Goal: Task Accomplishment & Management: Complete application form

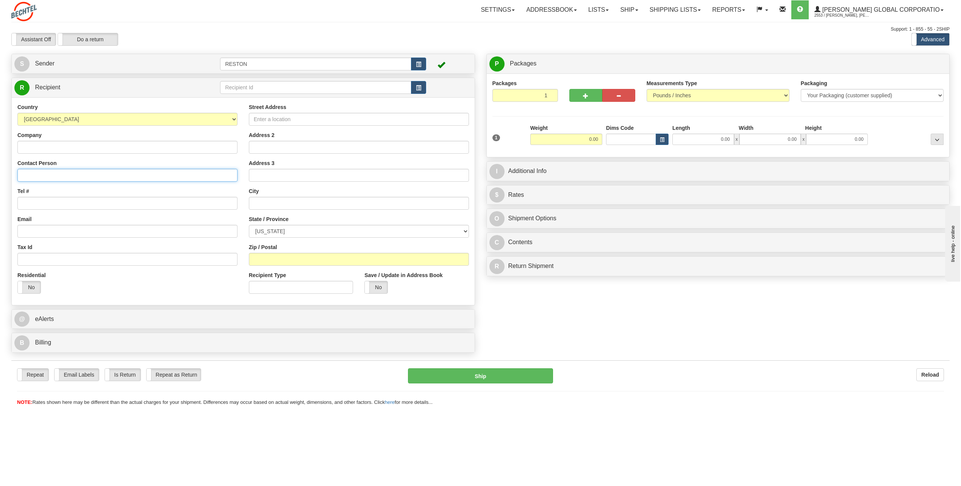
click at [72, 181] on input "Contact Person" at bounding box center [127, 175] width 220 height 13
paste input "[PERSON_NAME]"
click at [70, 178] on input "[PERSON_NAME]" at bounding box center [127, 175] width 220 height 13
type input "[PERSON_NAME]"
click at [73, 194] on div "Tel #" at bounding box center [127, 198] width 220 height 22
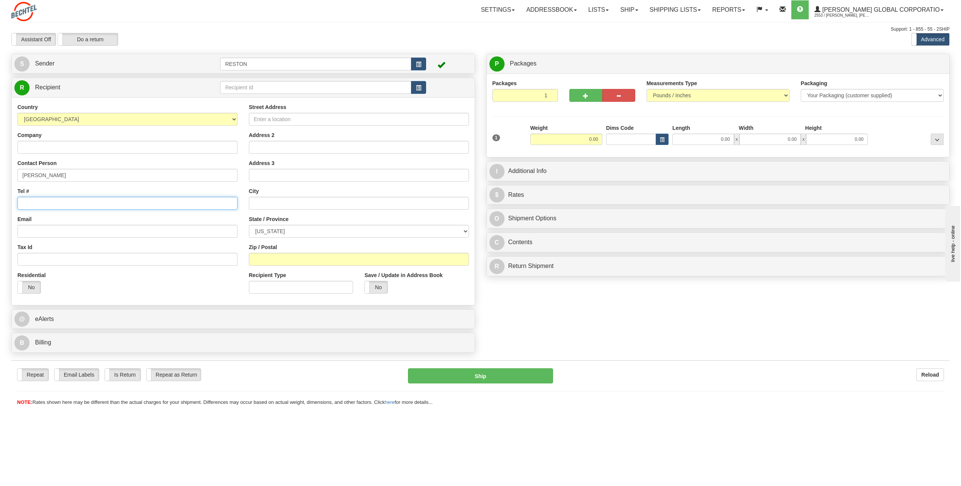
click at [35, 199] on input "Tel #" at bounding box center [127, 203] width 220 height 13
paste input "[PHONE_NUMBER]"
type input "[PHONE_NUMBER]"
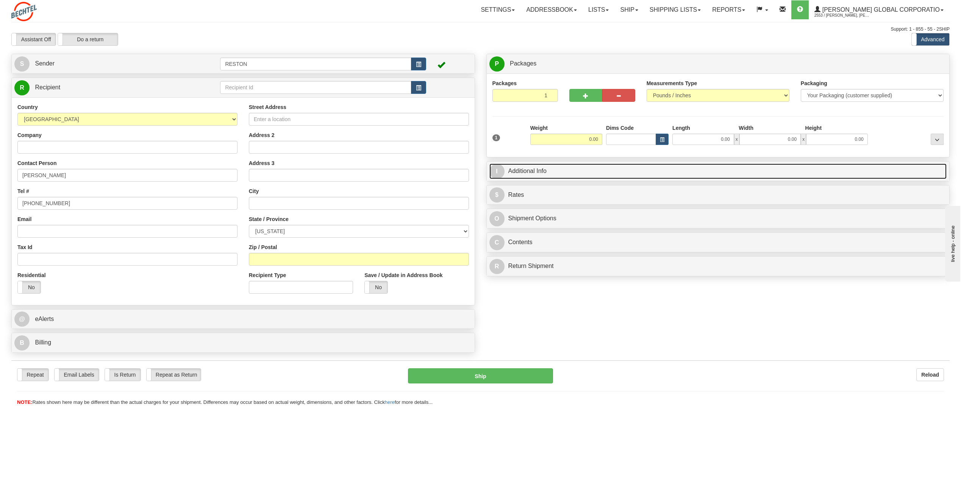
click at [548, 170] on link "I Additional Info" at bounding box center [718, 172] width 458 height 16
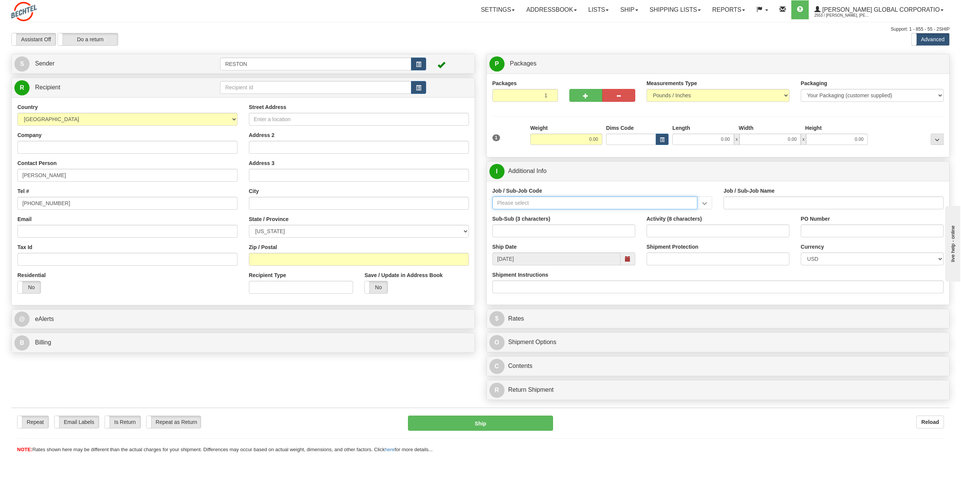
click at [534, 204] on input "Job / Sub-Job Code" at bounding box center [594, 203] width 205 height 13
paste input "50406-000"
type input "50406-000"
click at [528, 213] on div "50406-000" at bounding box center [593, 215] width 198 height 8
type input "QUALITY - QUALITY ASSURANCE SUPPORT"
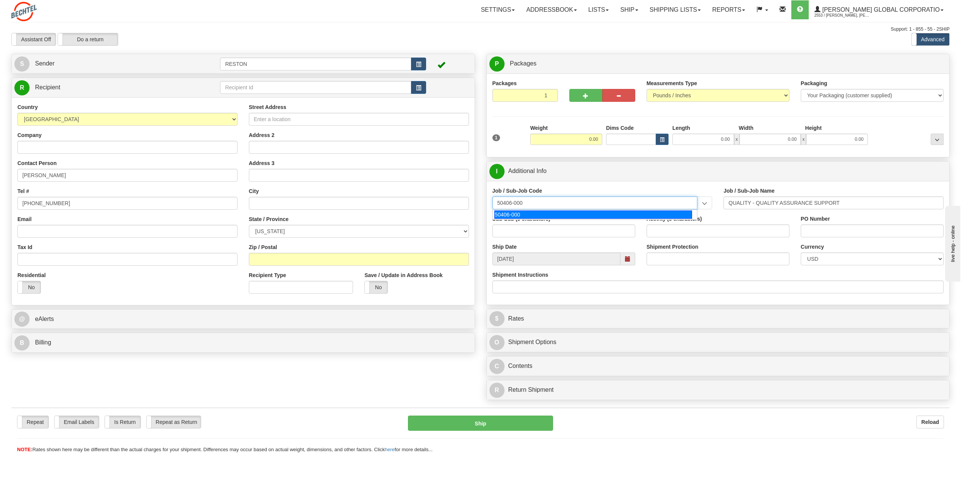
type input "50406-000"
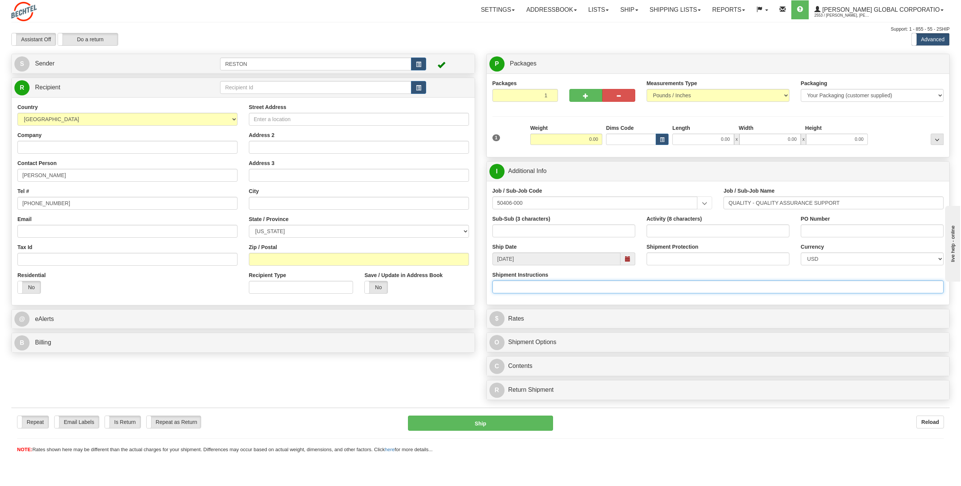
click at [536, 286] on input "Shipment Instructions" at bounding box center [717, 287] width 451 height 13
type input "handle with care"
click at [676, 258] on input "Shipment Protection" at bounding box center [718, 259] width 143 height 13
type input "800"
click at [584, 136] on input "0.00" at bounding box center [566, 139] width 72 height 11
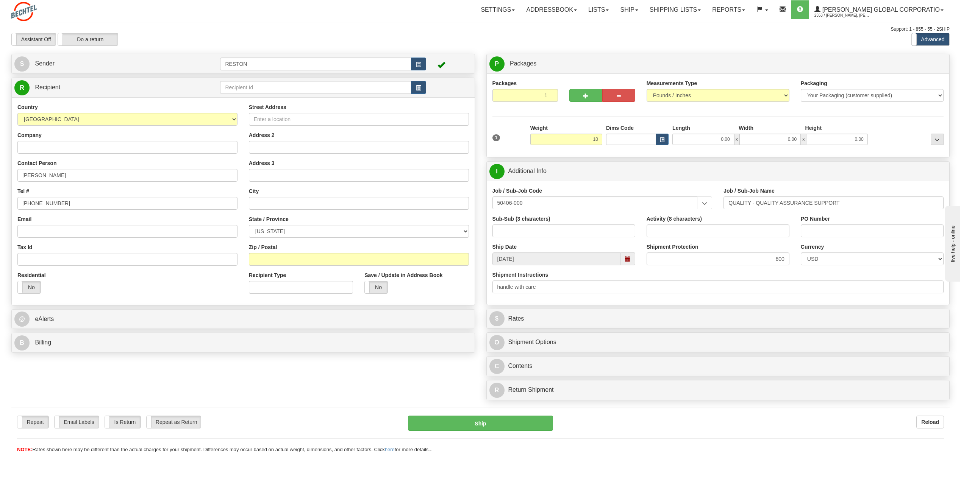
type input "10.00"
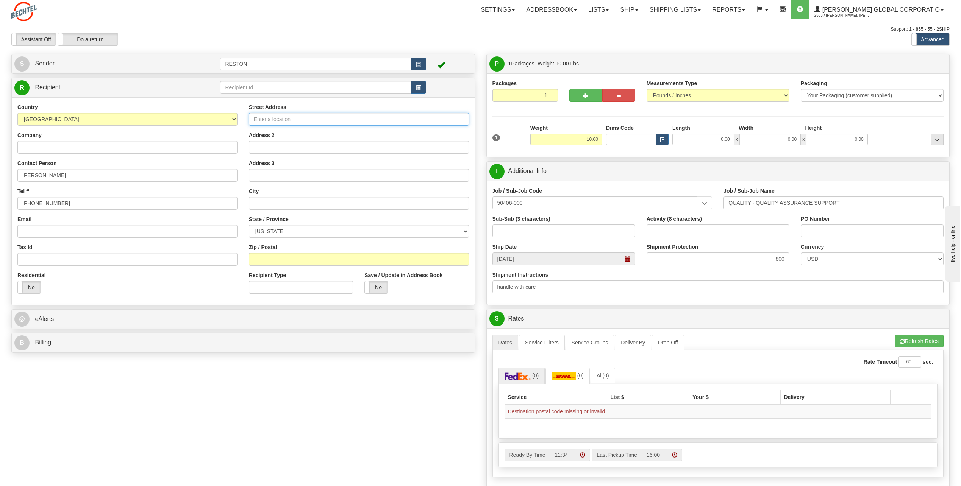
click at [284, 118] on input "Street Address" at bounding box center [359, 119] width 220 height 13
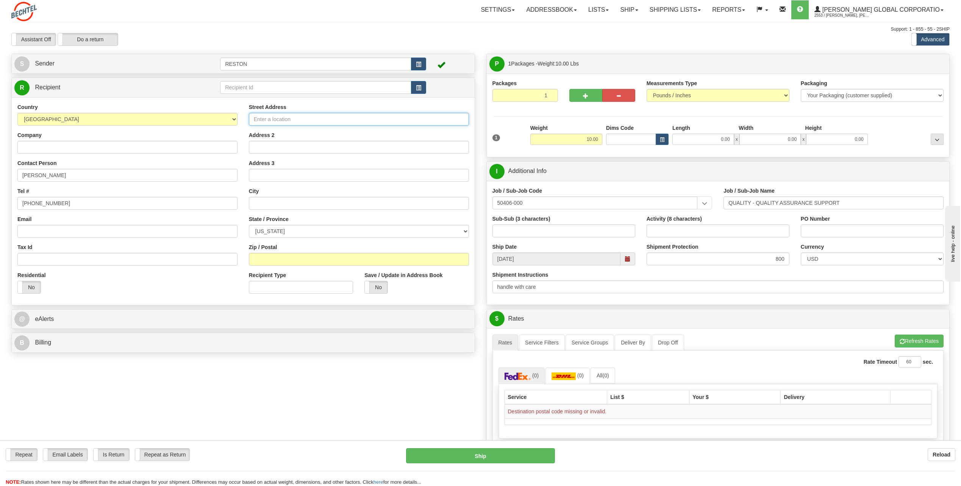
paste input "[STREET_ADDRESS][PERSON_NAME][US_STATE]"
type input "[STREET_ADDRESS][PERSON_NAME][US_STATE]"
click at [274, 203] on input "text" at bounding box center [359, 203] width 220 height 13
paste input "Richland"
type input "Richland"
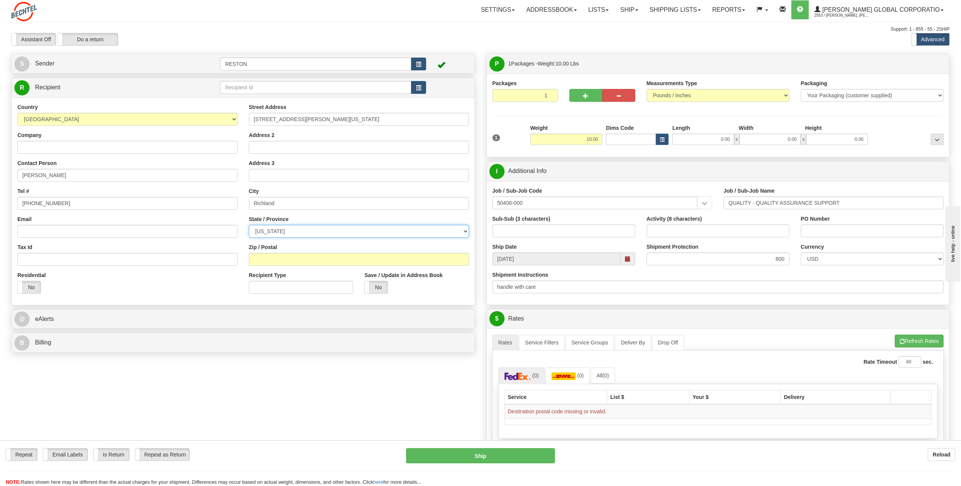
click at [287, 231] on select "[US_STATE] [US_STATE] [US_STATE] [US_STATE] Armed Forces America Armed Forces E…" at bounding box center [359, 231] width 220 height 13
select select "WA"
click at [249, 225] on select "[US_STATE] [US_STATE] [US_STATE] [US_STATE] Armed Forces America Armed Forces E…" at bounding box center [359, 231] width 220 height 13
click at [352, 260] on input "Zip / Postal" at bounding box center [359, 259] width 220 height 13
paste input "99354"
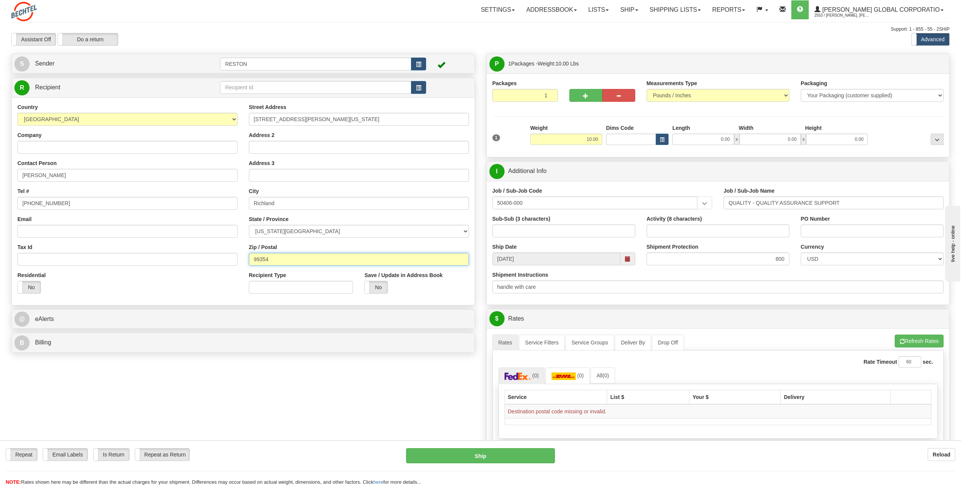
type input "99354"
click at [495, 289] on input "handle with care" at bounding box center [717, 287] width 451 height 13
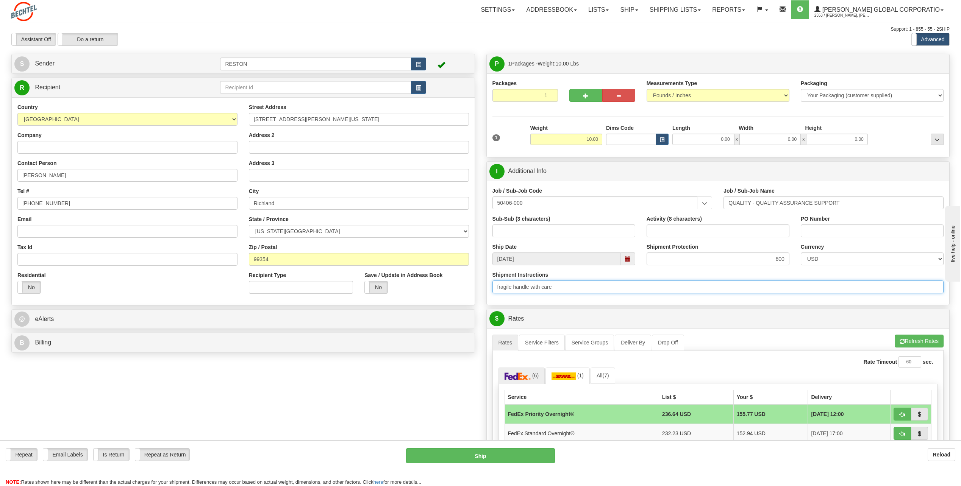
type input "fragile handle with care"
click at [73, 230] on input "Email" at bounding box center [127, 231] width 220 height 13
paste input "[EMAIL_ADDRESS][PERSON_NAME][DOMAIN_NAME]"
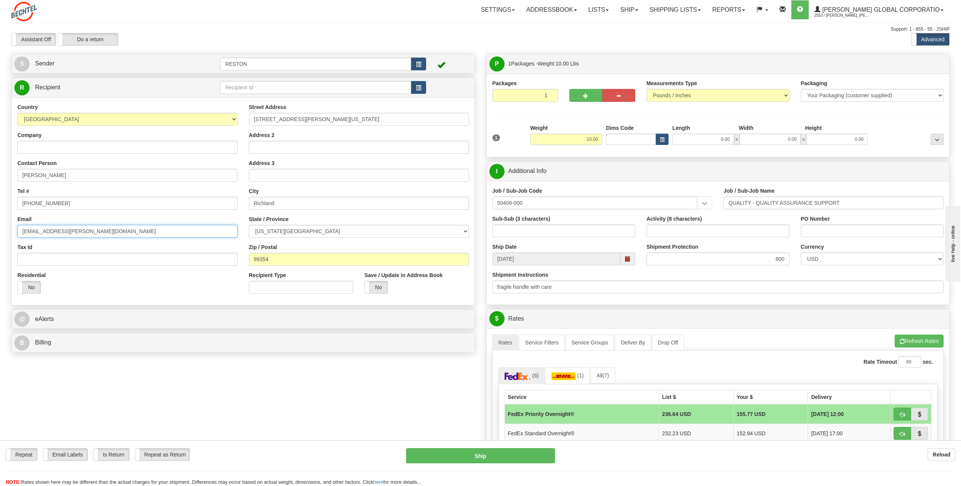
type input "[EMAIL_ADDRESS][PERSON_NAME][DOMAIN_NAME]"
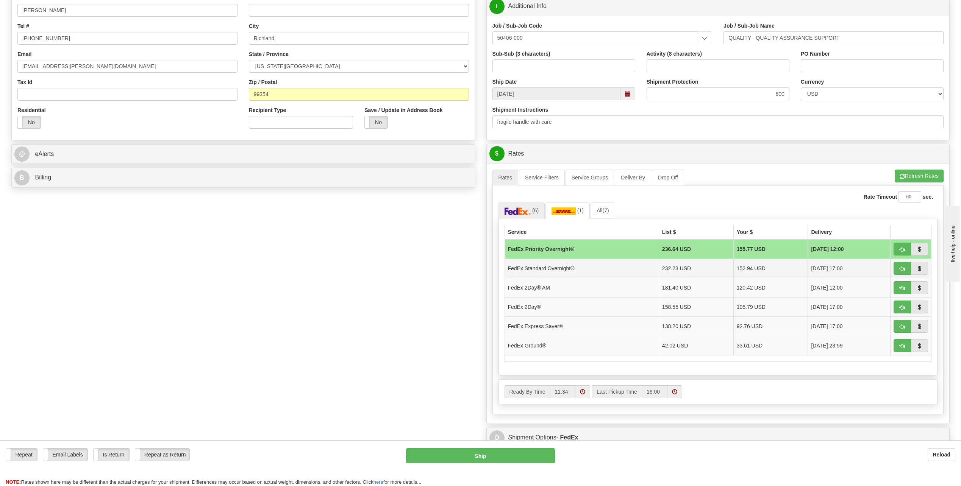
scroll to position [189, 0]
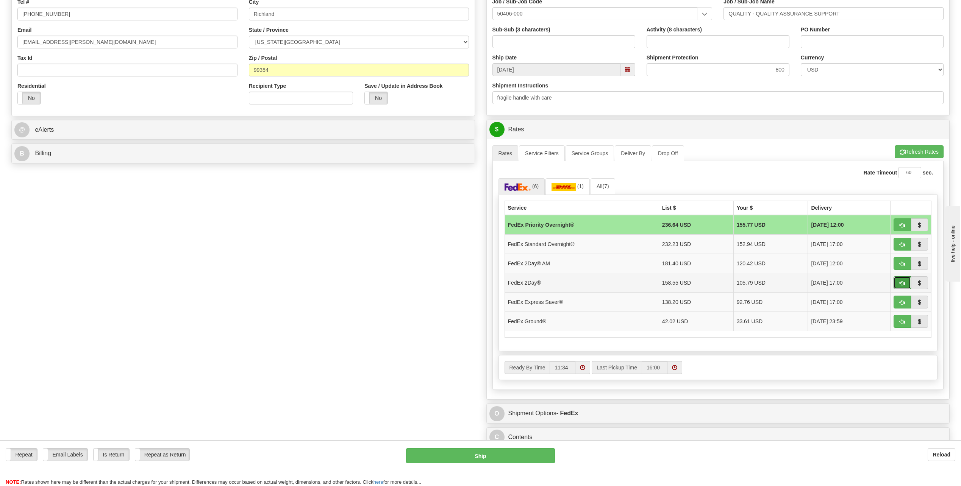
click at [897, 279] on button "button" at bounding box center [901, 282] width 17 height 13
type input "03"
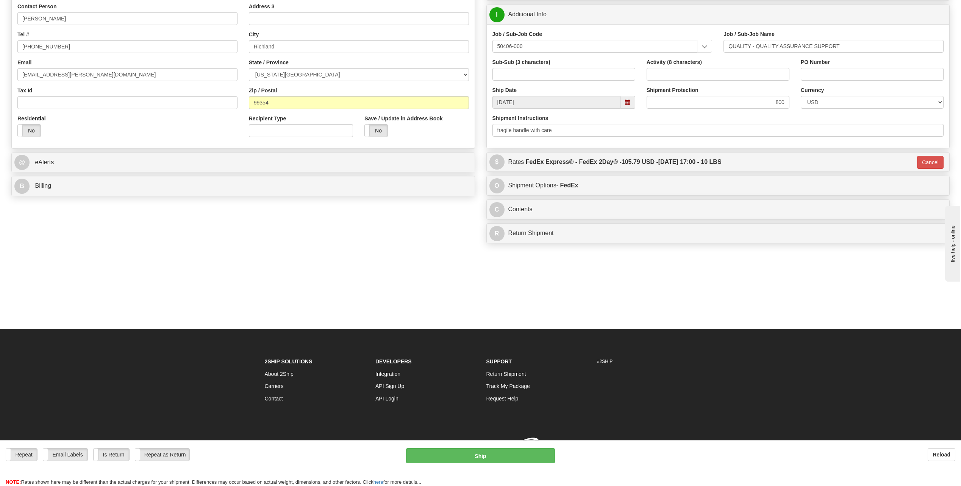
scroll to position [157, 0]
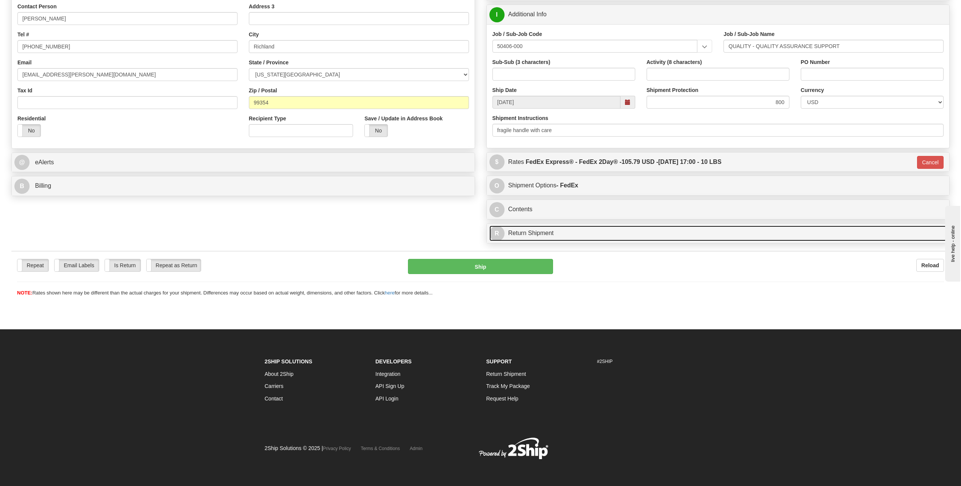
click at [527, 233] on link "R Return Shipment" at bounding box center [718, 234] width 458 height 16
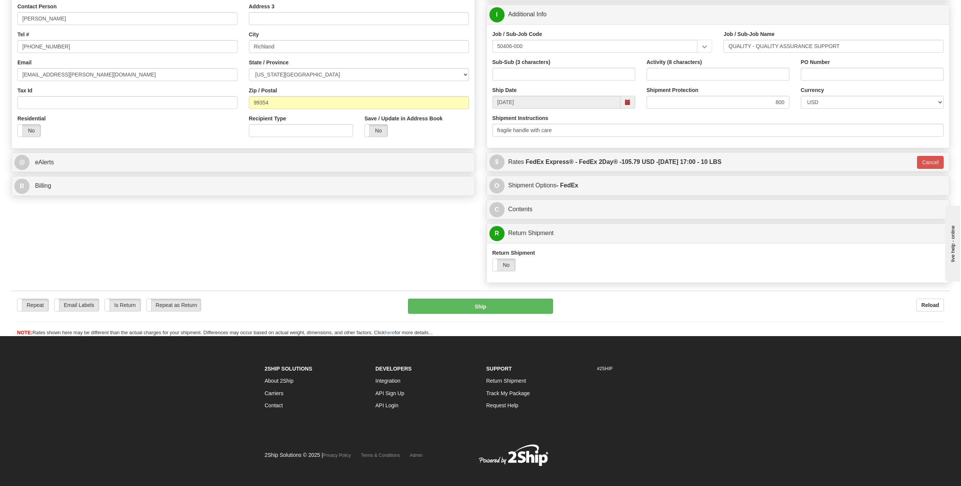
click at [508, 265] on label "No" at bounding box center [504, 265] width 23 height 12
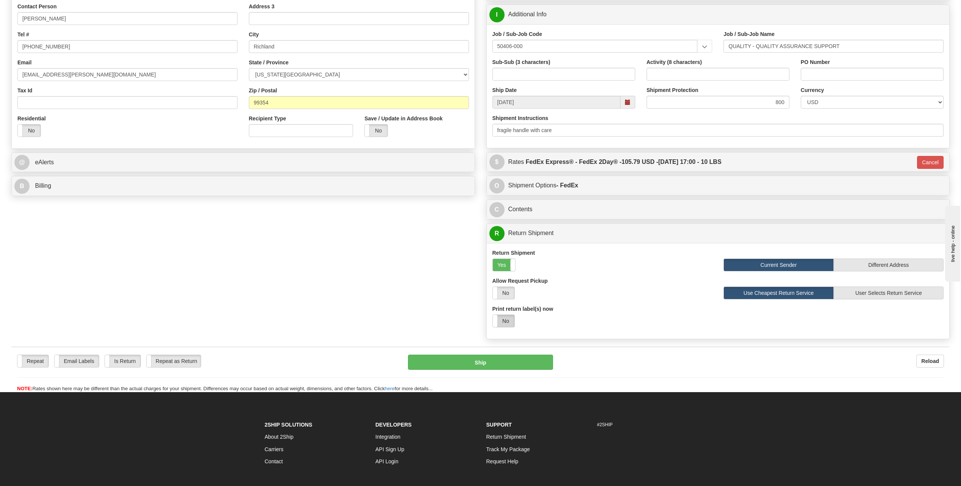
click at [509, 319] on label "No" at bounding box center [504, 321] width 22 height 12
select select "1"
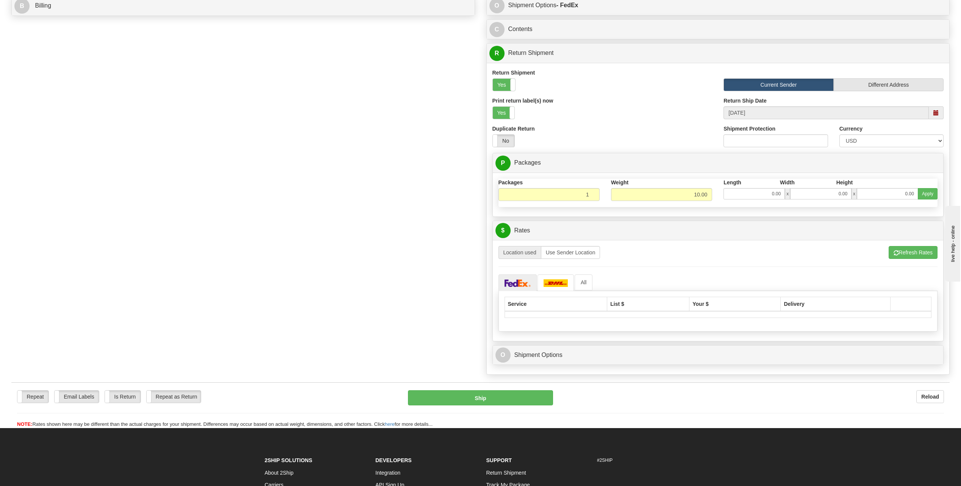
scroll to position [346, 0]
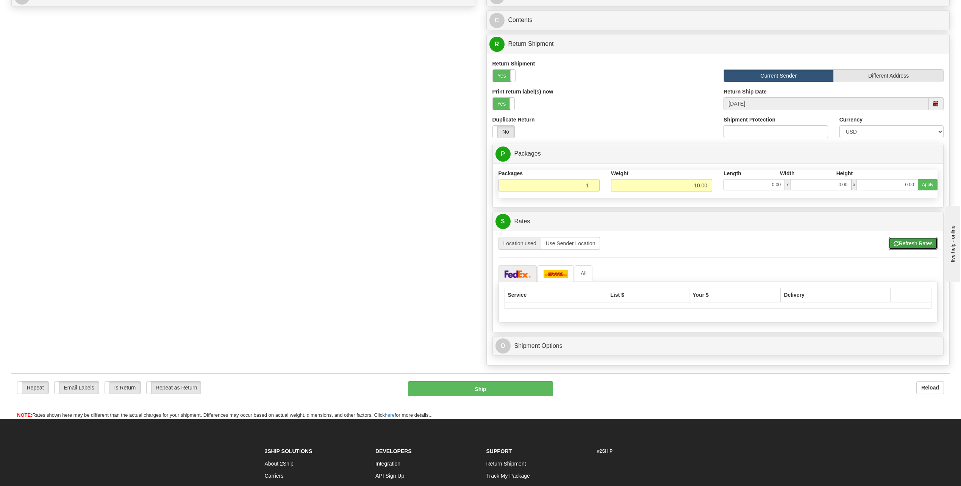
click at [907, 243] on button "Refresh Rates" at bounding box center [913, 243] width 49 height 13
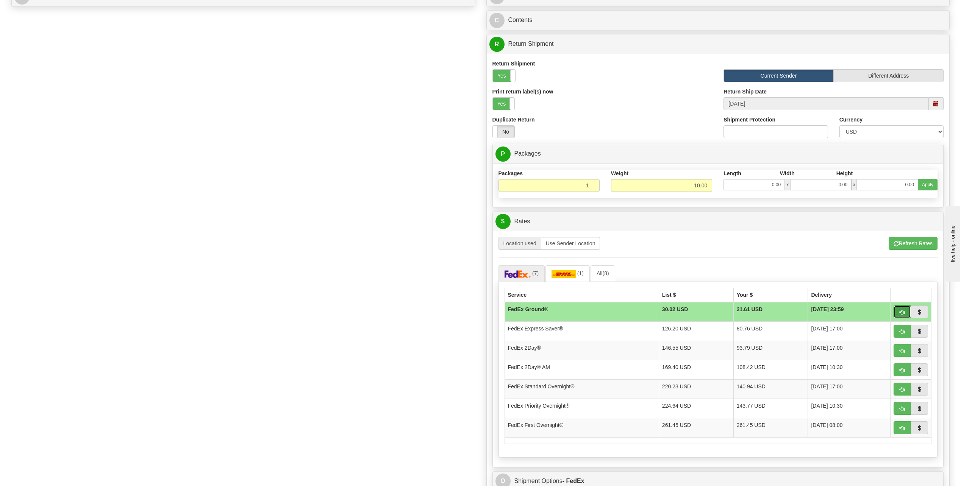
click at [904, 314] on button "button" at bounding box center [901, 312] width 17 height 13
type input "92"
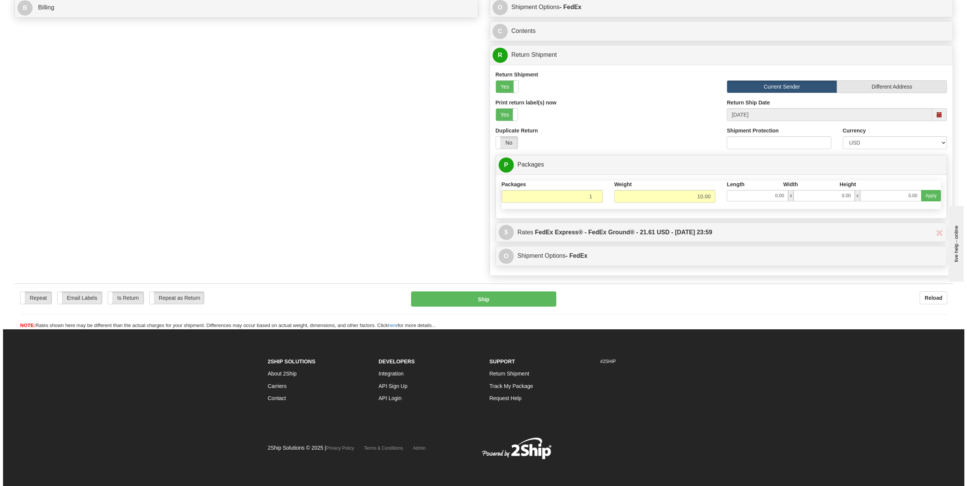
scroll to position [336, 0]
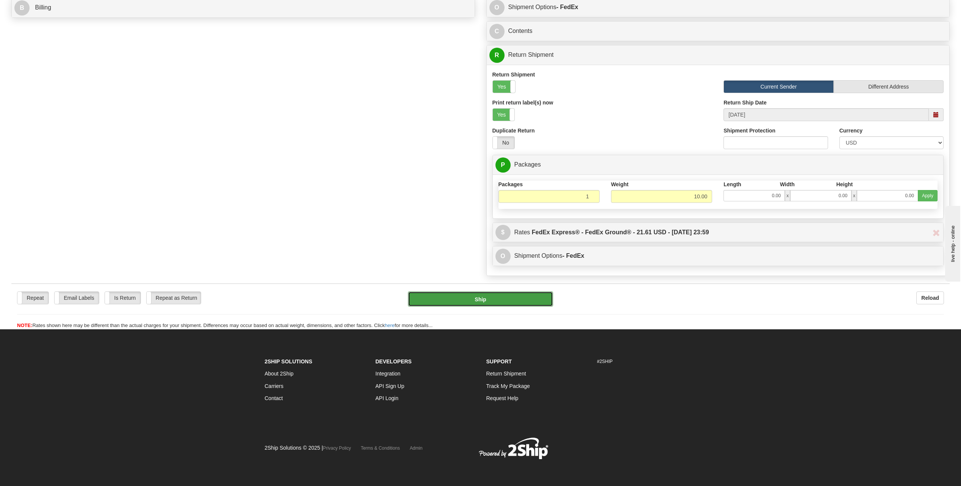
click at [508, 301] on button "Ship" at bounding box center [480, 299] width 145 height 15
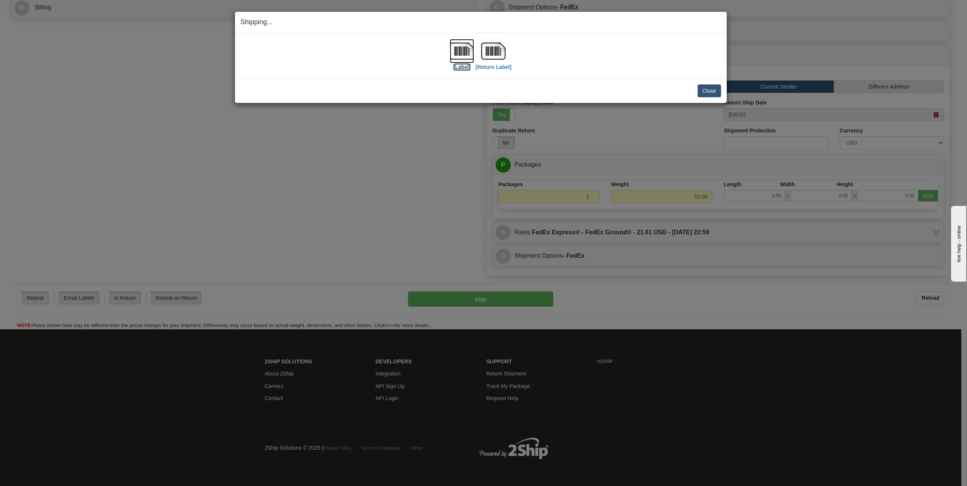
click at [459, 66] on label "[Label]" at bounding box center [461, 67] width 17 height 8
click at [486, 67] on label "[Return Label]" at bounding box center [493, 67] width 36 height 8
